Goal: Find specific page/section: Find specific page/section

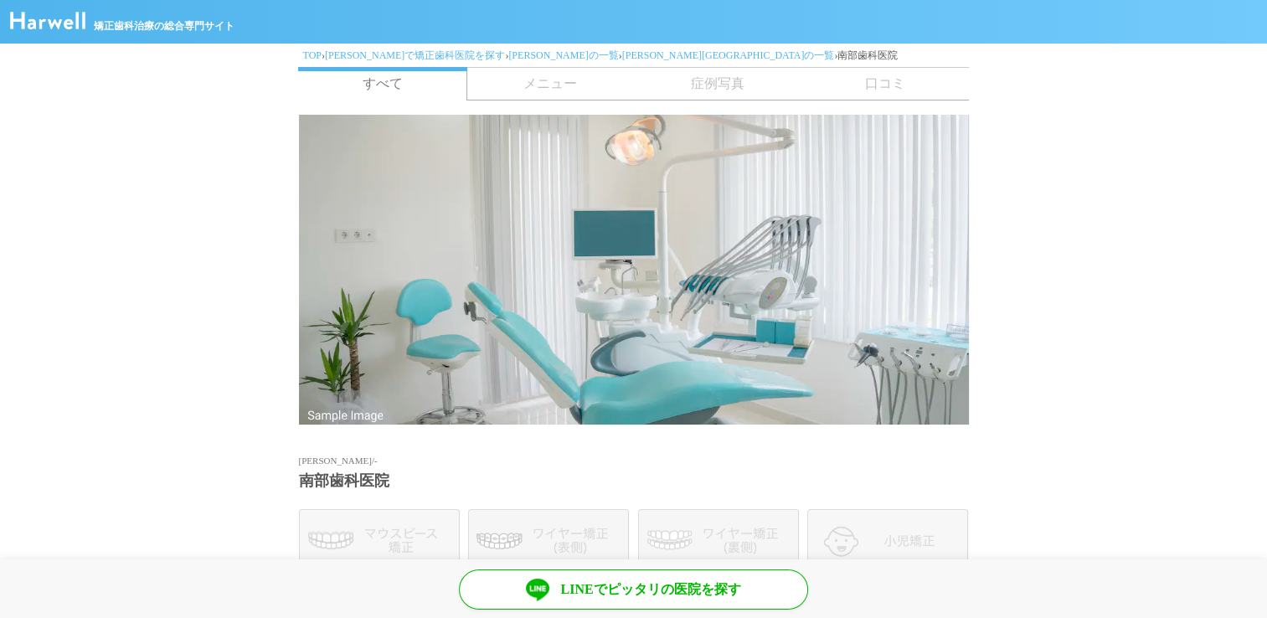
click at [593, 95] on span "メニュー" at bounding box center [551, 84] width 168 height 32
click at [586, 90] on span "メニュー" at bounding box center [551, 84] width 168 height 32
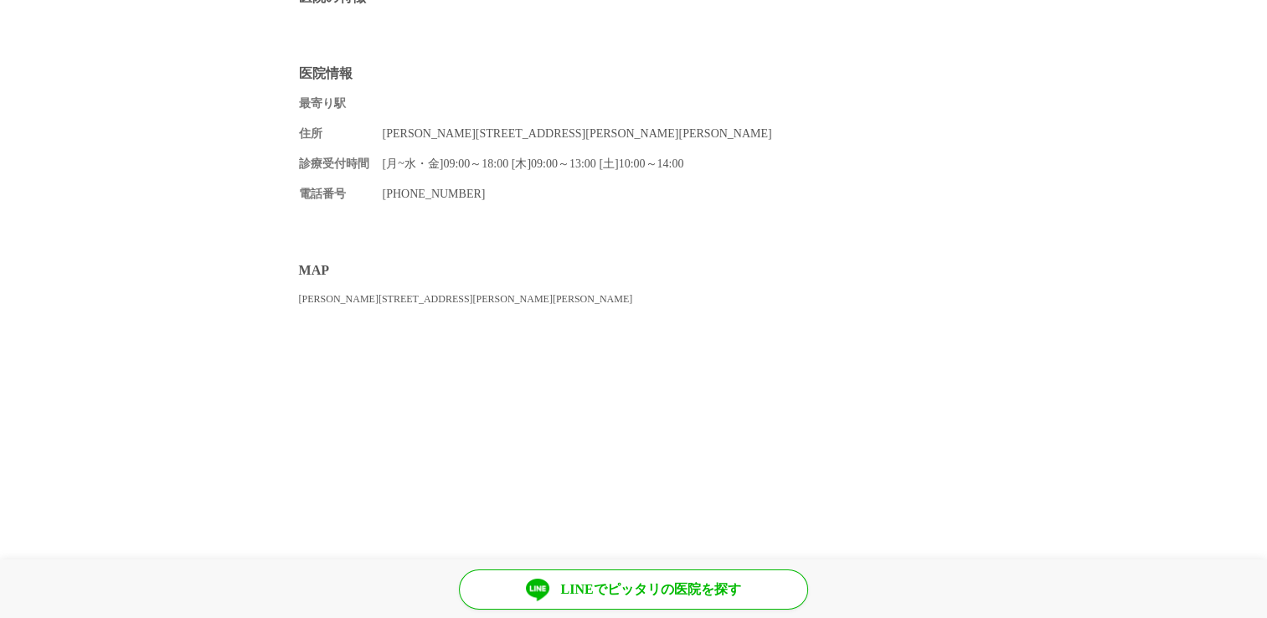
scroll to position [754, 0]
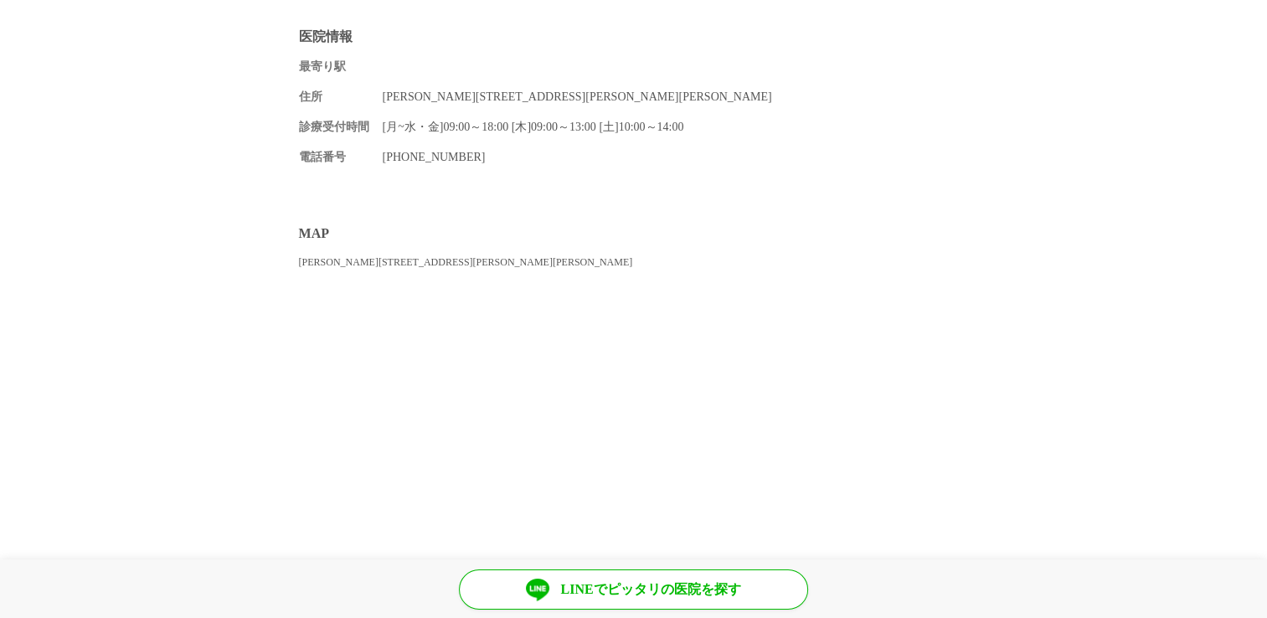
click at [434, 102] on dd "[PERSON_NAME][STREET_ADDRESS][PERSON_NAME][PERSON_NAME]" at bounding box center [676, 97] width 586 height 18
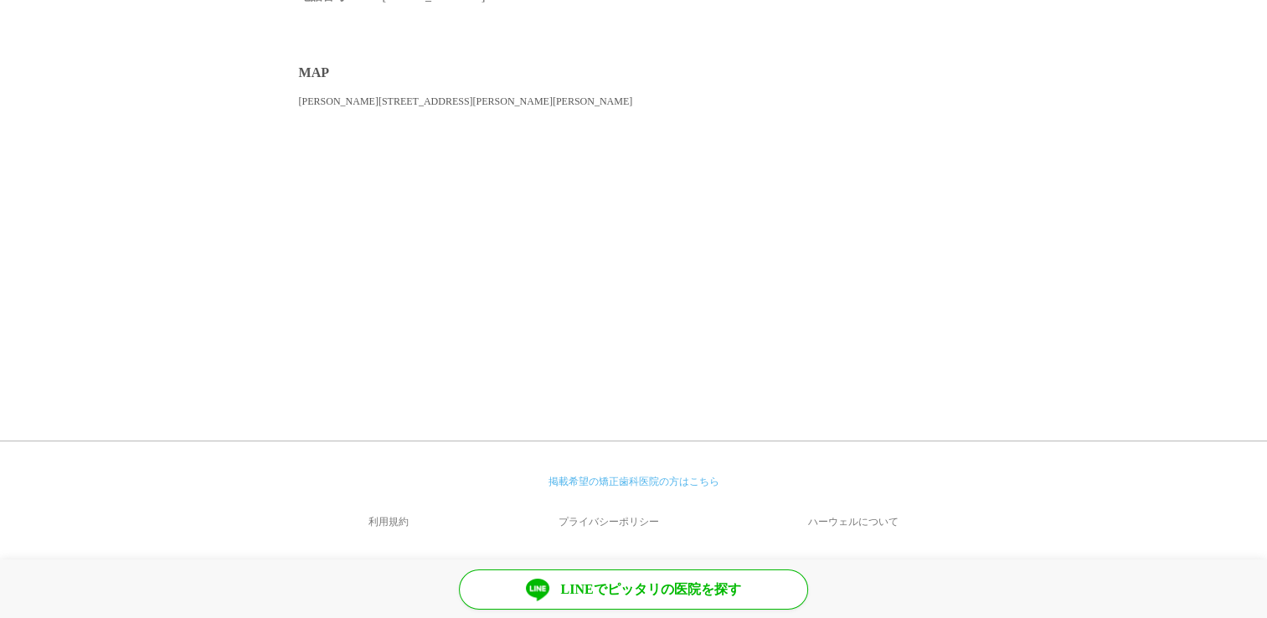
scroll to position [831, 0]
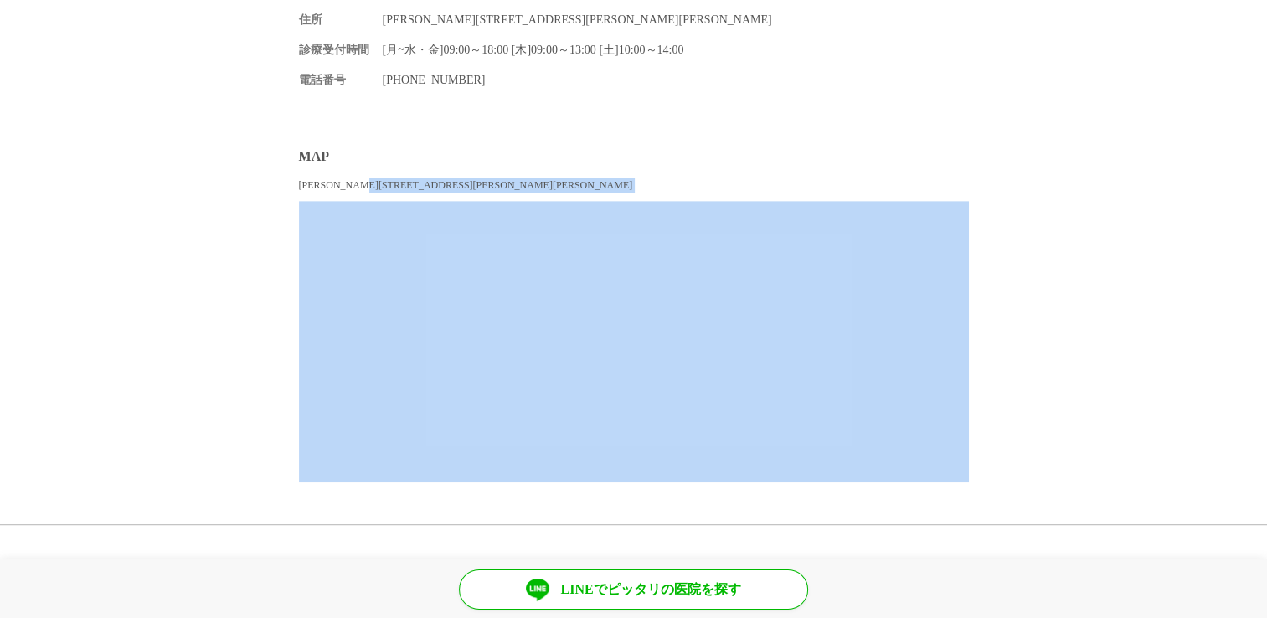
click at [399, 189] on div "MAP [PERSON_NAME][STREET_ADDRESS][PERSON_NAME][PERSON_NAME]" at bounding box center [634, 314] width 670 height 335
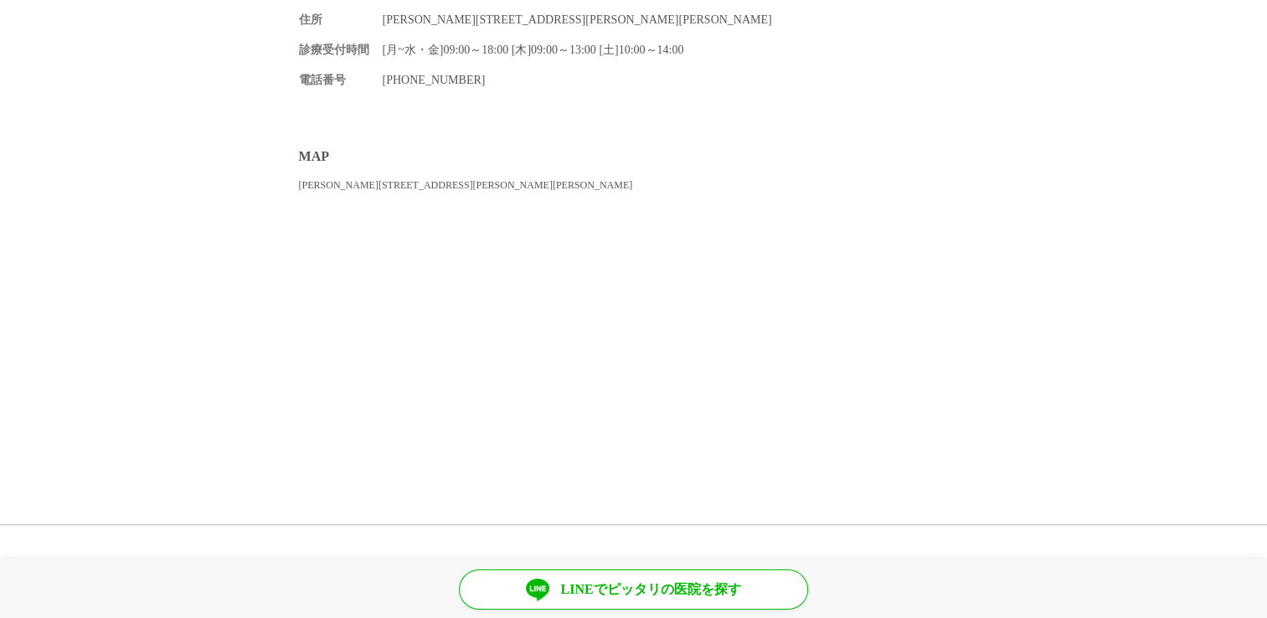
drag, startPoint x: 399, startPoint y: 189, endPoint x: 310, endPoint y: 186, distance: 88.9
click at [310, 186] on div "[PERSON_NAME][STREET_ADDRESS][PERSON_NAME][PERSON_NAME]" at bounding box center [634, 185] width 670 height 15
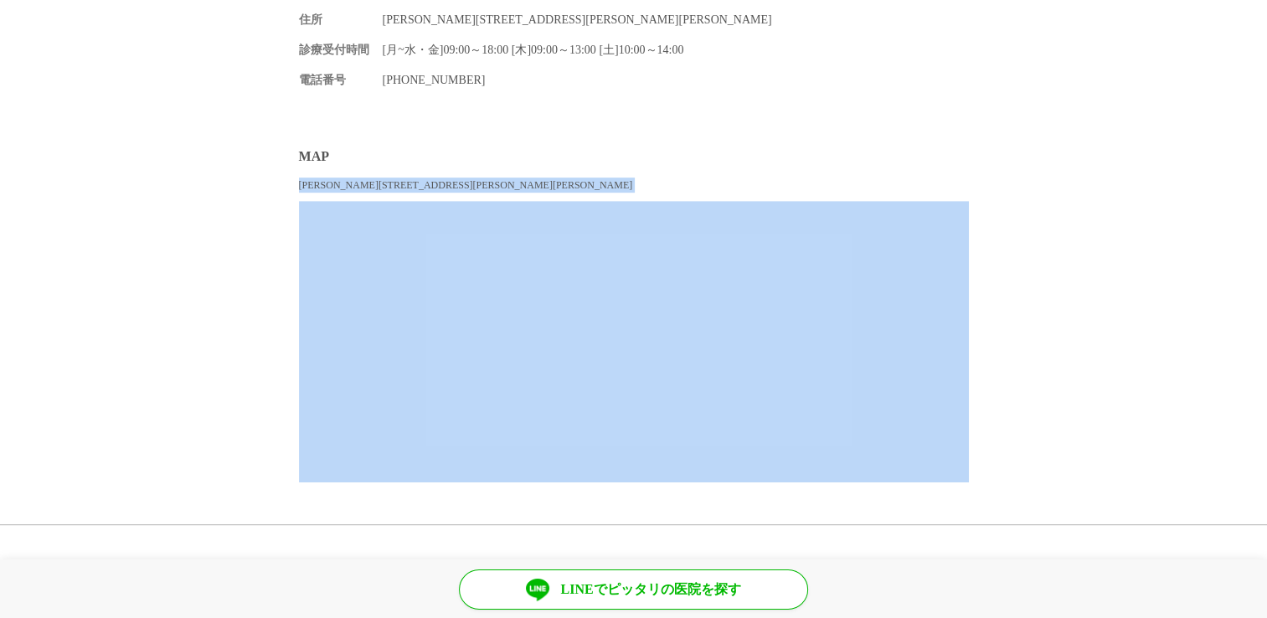
drag, startPoint x: 301, startPoint y: 184, endPoint x: 555, endPoint y: 196, distance: 254.9
click at [555, 196] on div "MAP [PERSON_NAME][STREET_ADDRESS][PERSON_NAME][PERSON_NAME]" at bounding box center [634, 314] width 670 height 335
copy div "[PERSON_NAME][STREET_ADDRESS][PERSON_NAME][PERSON_NAME]"
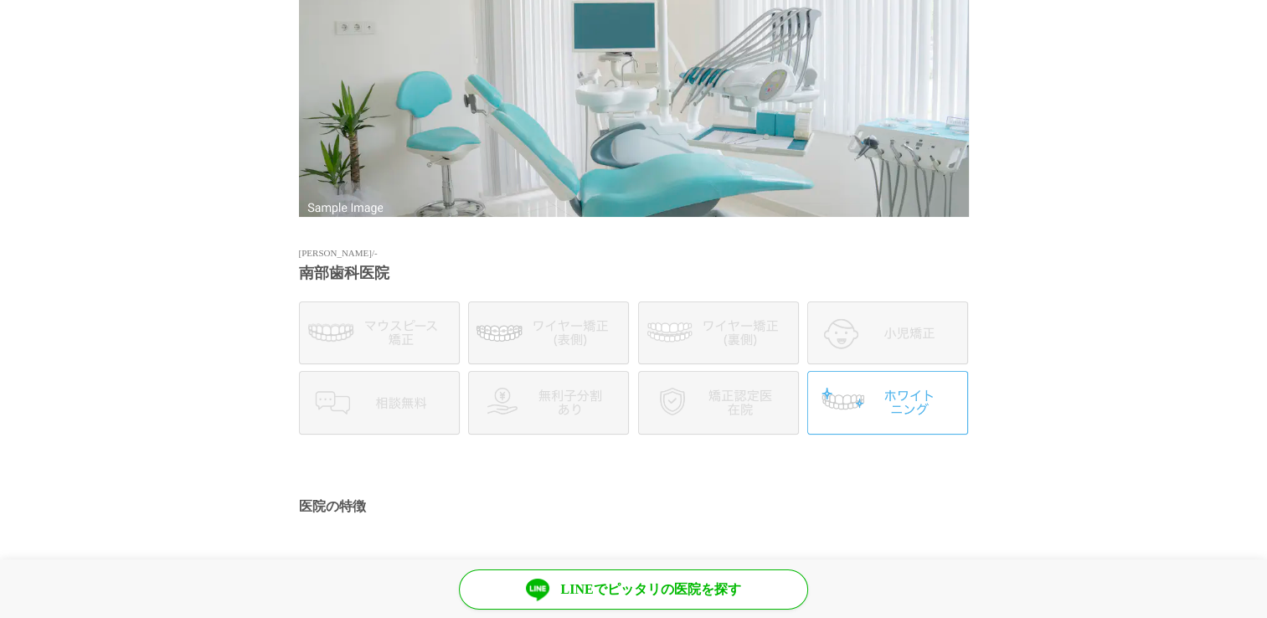
scroll to position [77, 0]
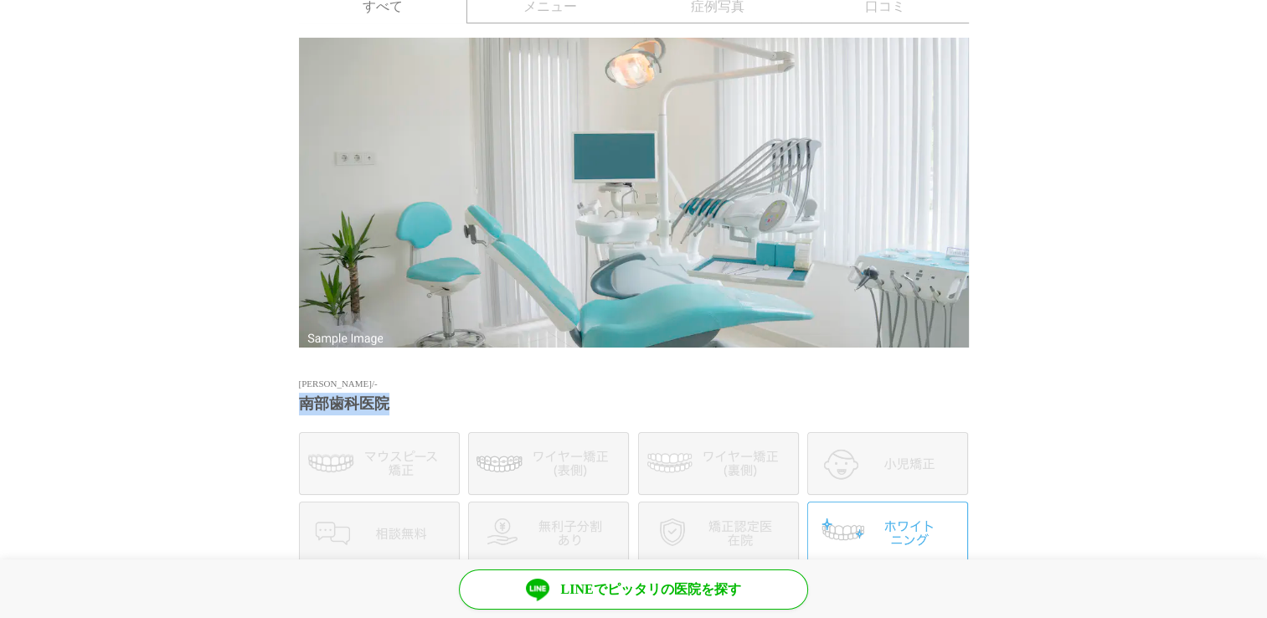
drag, startPoint x: 301, startPoint y: 404, endPoint x: 398, endPoint y: 404, distance: 97.2
click at [398, 404] on h1 "南部歯科医院" at bounding box center [634, 404] width 670 height 23
copy h1 "南部歯科医院"
